Goal: Task Accomplishment & Management: Use online tool/utility

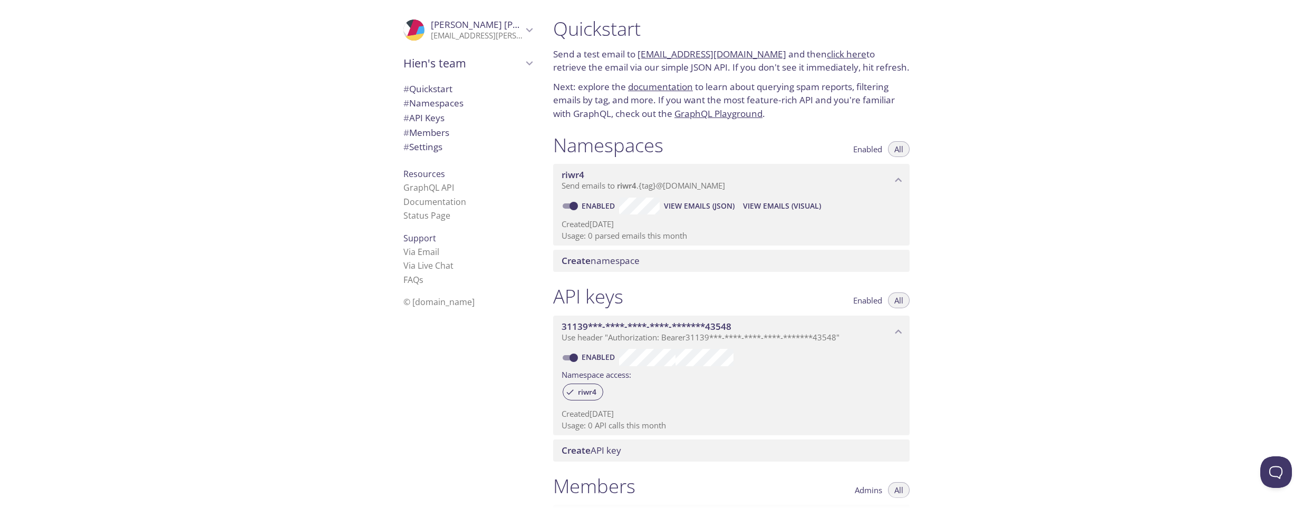
click at [599, 187] on span "Send emails to riwr4 . {tag} @[DOMAIN_NAME]" at bounding box center [643, 185] width 163 height 11
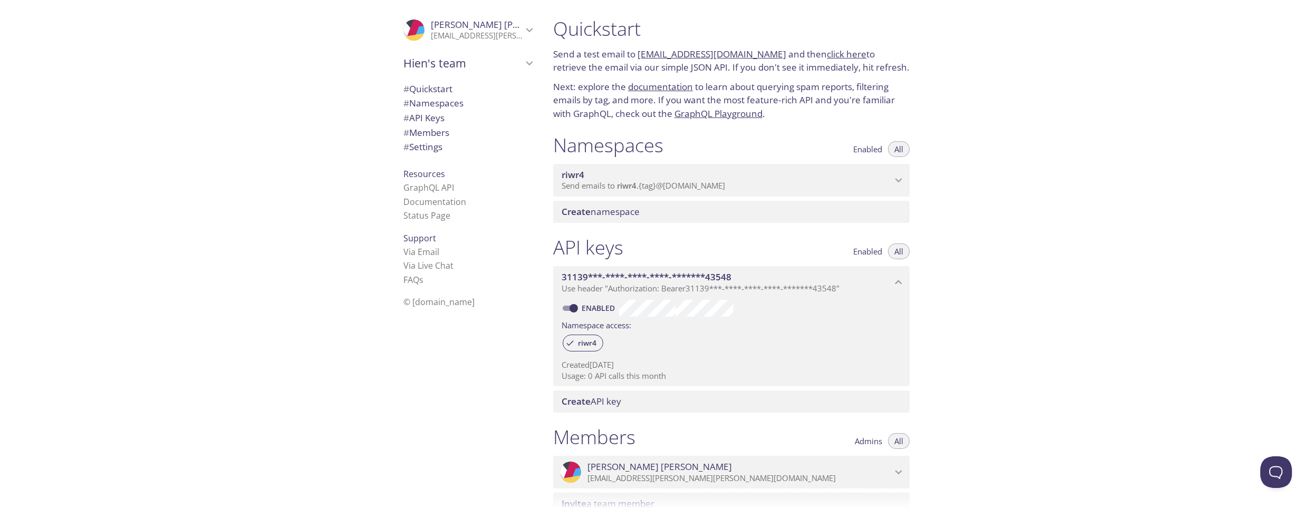
click at [599, 187] on span "Send emails to riwr4 . {tag} @[DOMAIN_NAME]" at bounding box center [643, 185] width 163 height 11
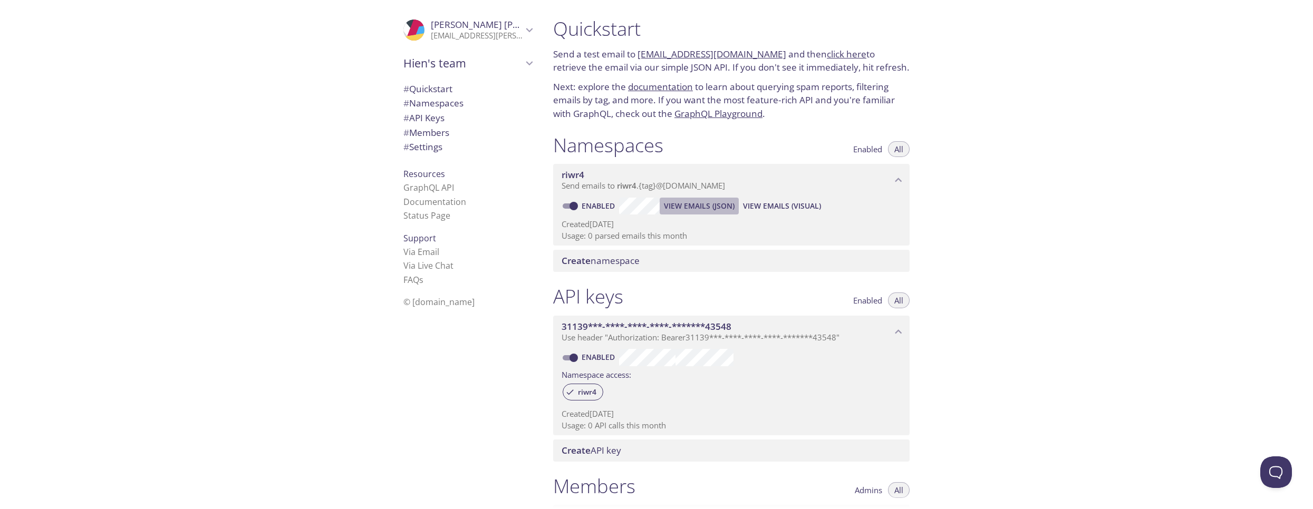
click at [683, 209] on span "View Emails (JSON)" at bounding box center [699, 206] width 71 height 13
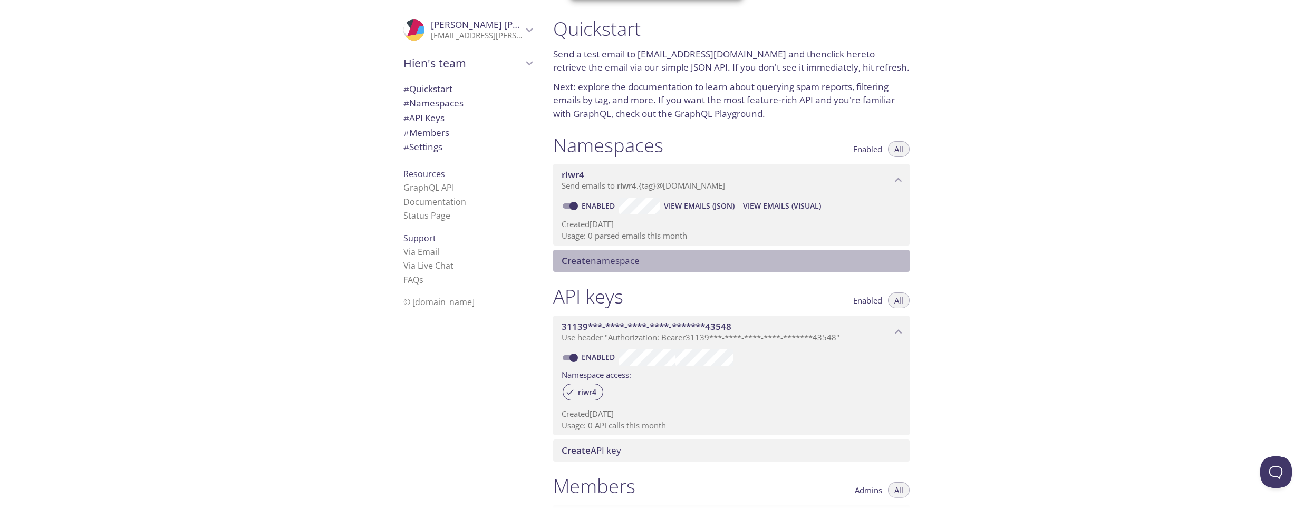
click at [680, 260] on span "Create namespace" at bounding box center [734, 261] width 344 height 12
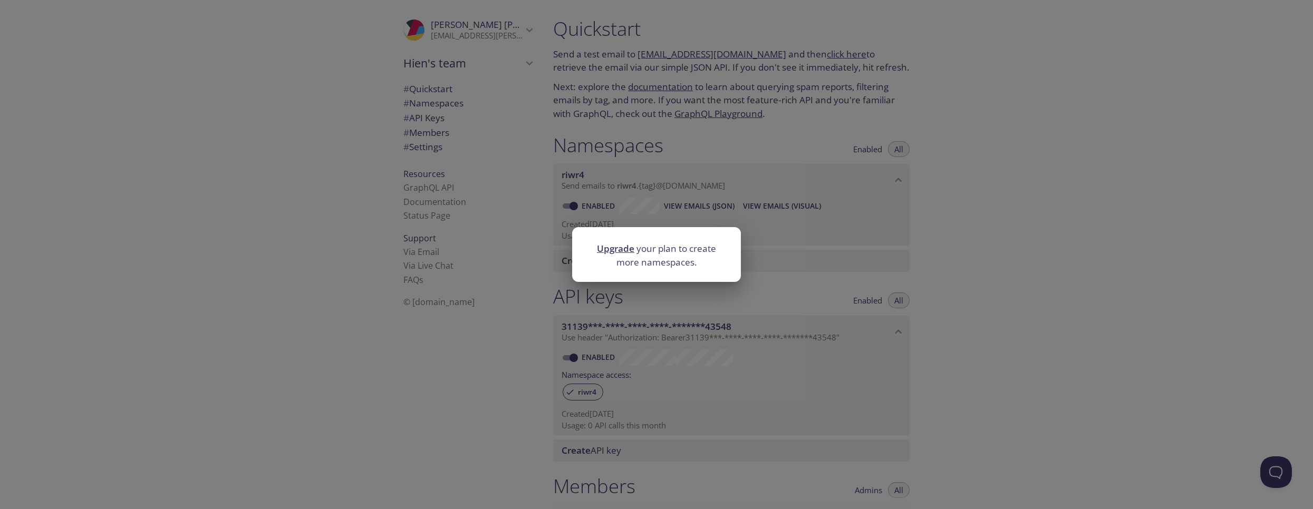
click at [782, 221] on div "Upgrade your plan to create more namespaces." at bounding box center [656, 254] width 1313 height 509
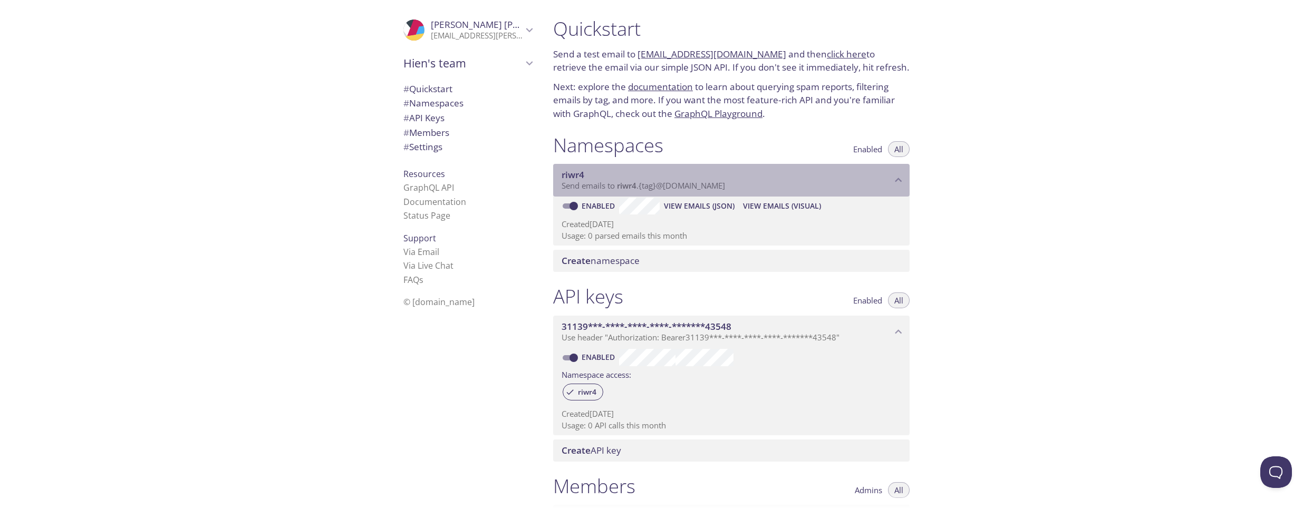
drag, startPoint x: 619, startPoint y: 186, endPoint x: 771, endPoint y: 186, distance: 152.4
click at [771, 186] on p "Send emails to riwr4 . {tag} @[DOMAIN_NAME]" at bounding box center [727, 186] width 330 height 11
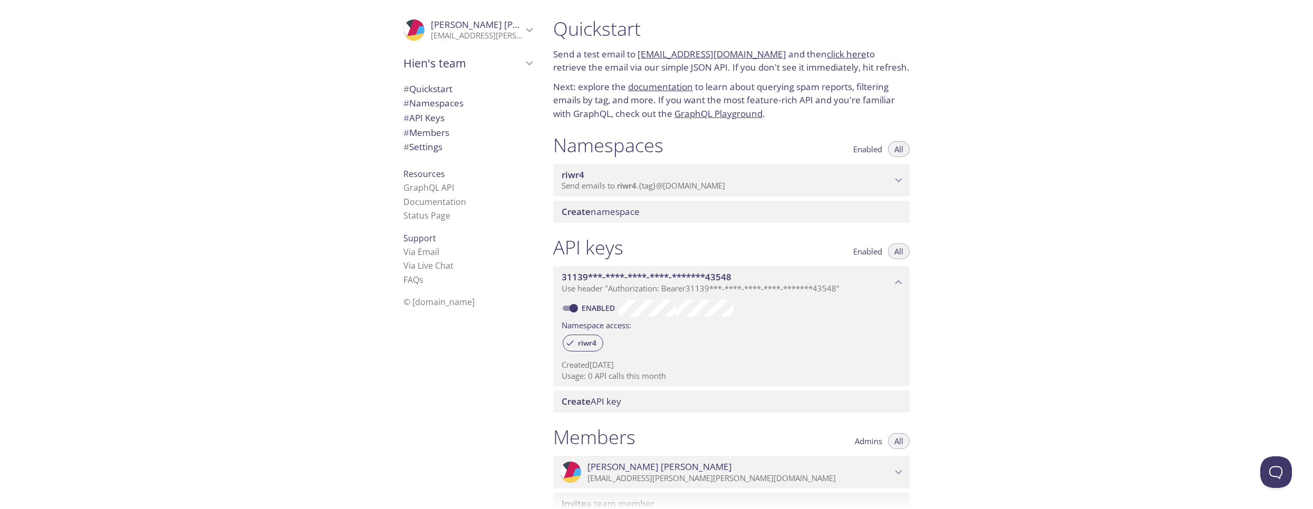
drag, startPoint x: 638, startPoint y: 54, endPoint x: 764, endPoint y: 57, distance: 126.1
click at [764, 57] on p "Send a test email to [EMAIL_ADDRESS][DOMAIN_NAME] and then click here to retrie…" at bounding box center [731, 60] width 356 height 27
copy link "[EMAIL_ADDRESS][DOMAIN_NAME]"
click at [725, 187] on span "Send emails to riwr4 . {tag} @[DOMAIN_NAME]" at bounding box center [643, 185] width 163 height 11
